Goal: Transaction & Acquisition: Book appointment/travel/reservation

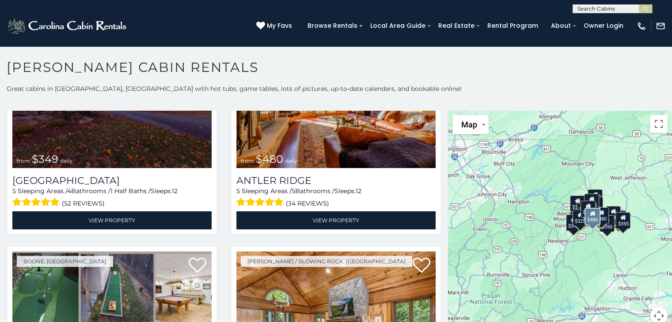
scroll to position [44, 0]
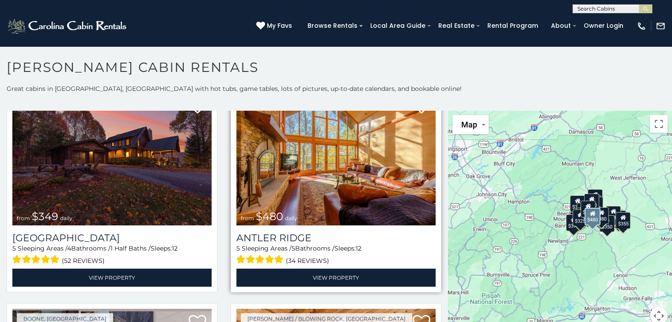
scroll to position [88, 0]
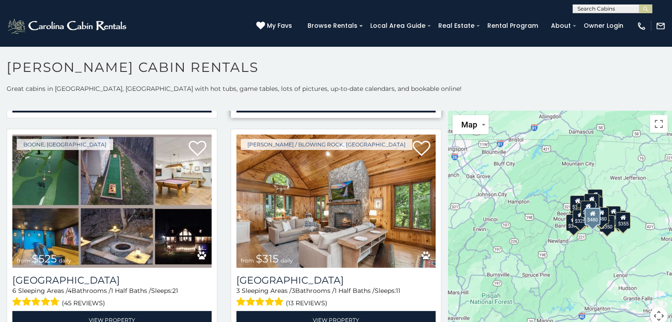
scroll to position [221, 0]
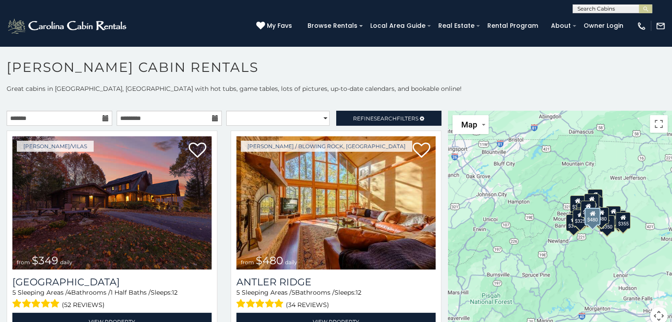
scroll to position [44, 0]
